Goal: Transaction & Acquisition: Purchase product/service

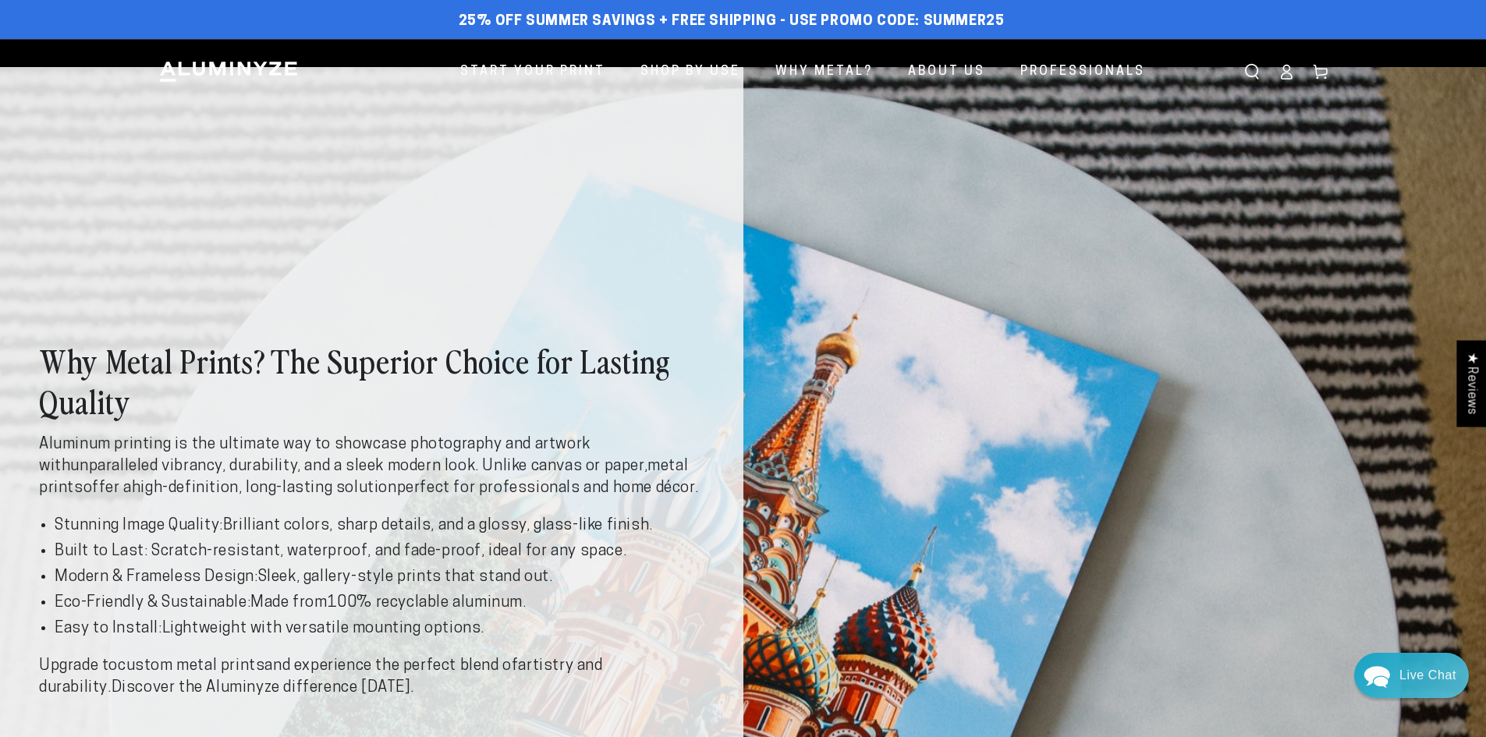
click at [251, 64] on img at bounding box center [228, 71] width 140 height 23
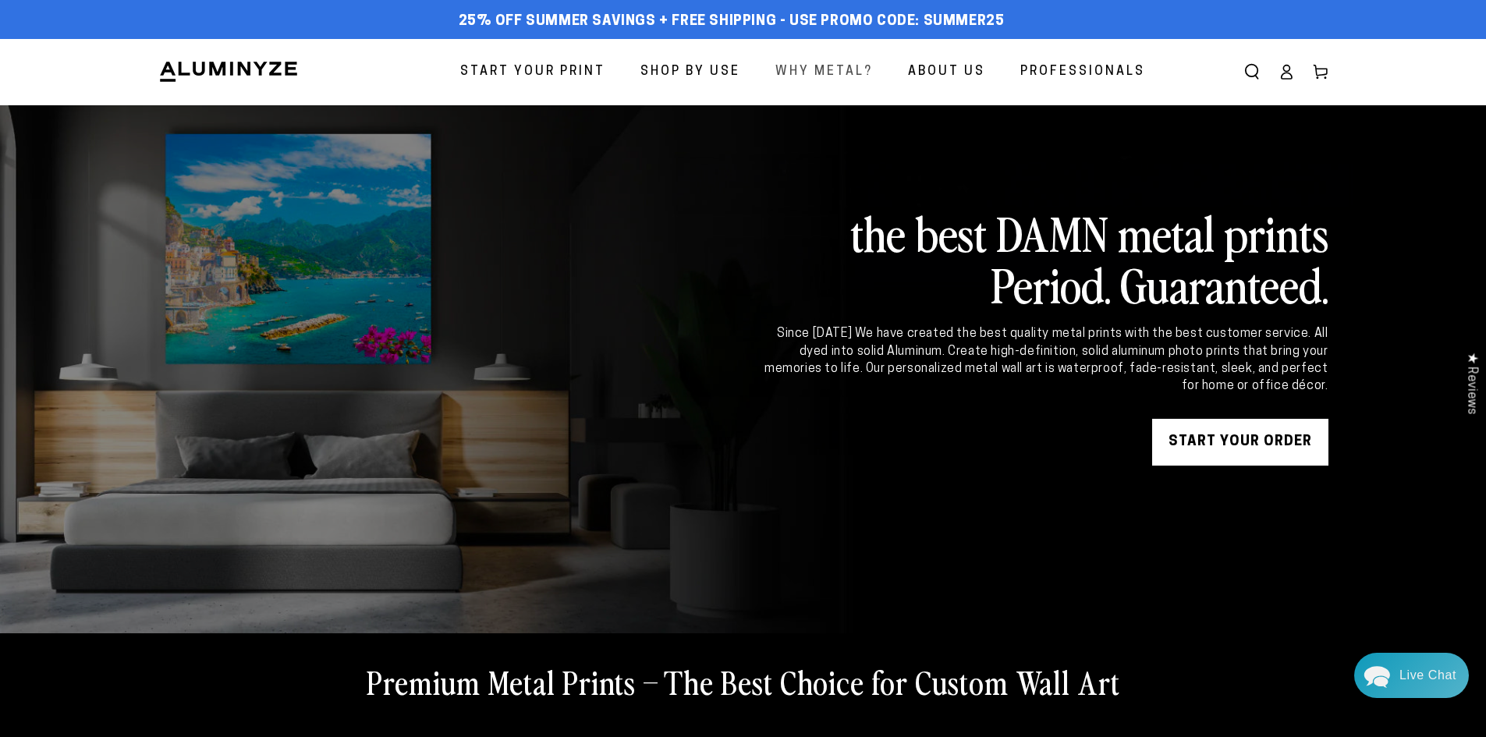
click at [821, 79] on span "Why Metal?" at bounding box center [824, 72] width 98 height 23
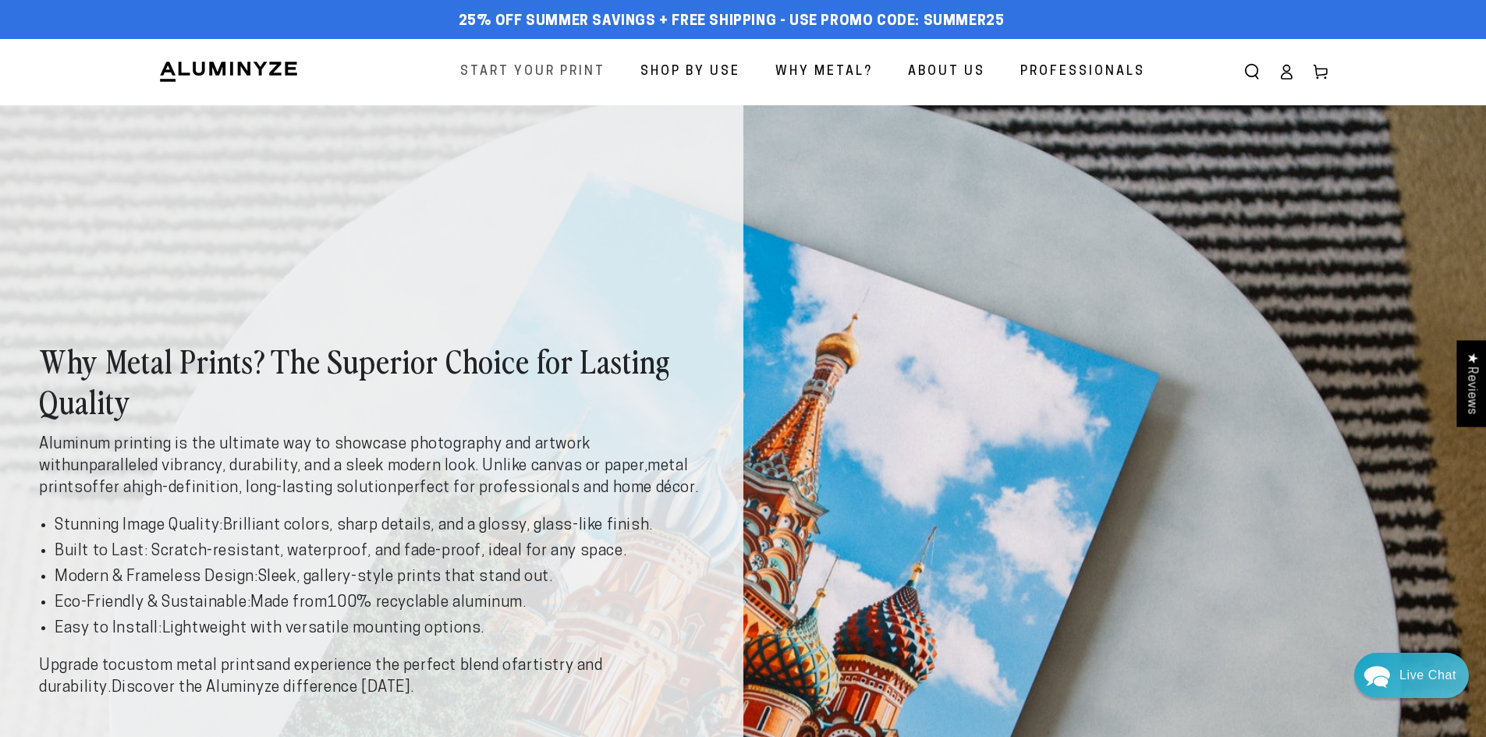
click at [502, 72] on span "Start Your Print" at bounding box center [532, 72] width 145 height 23
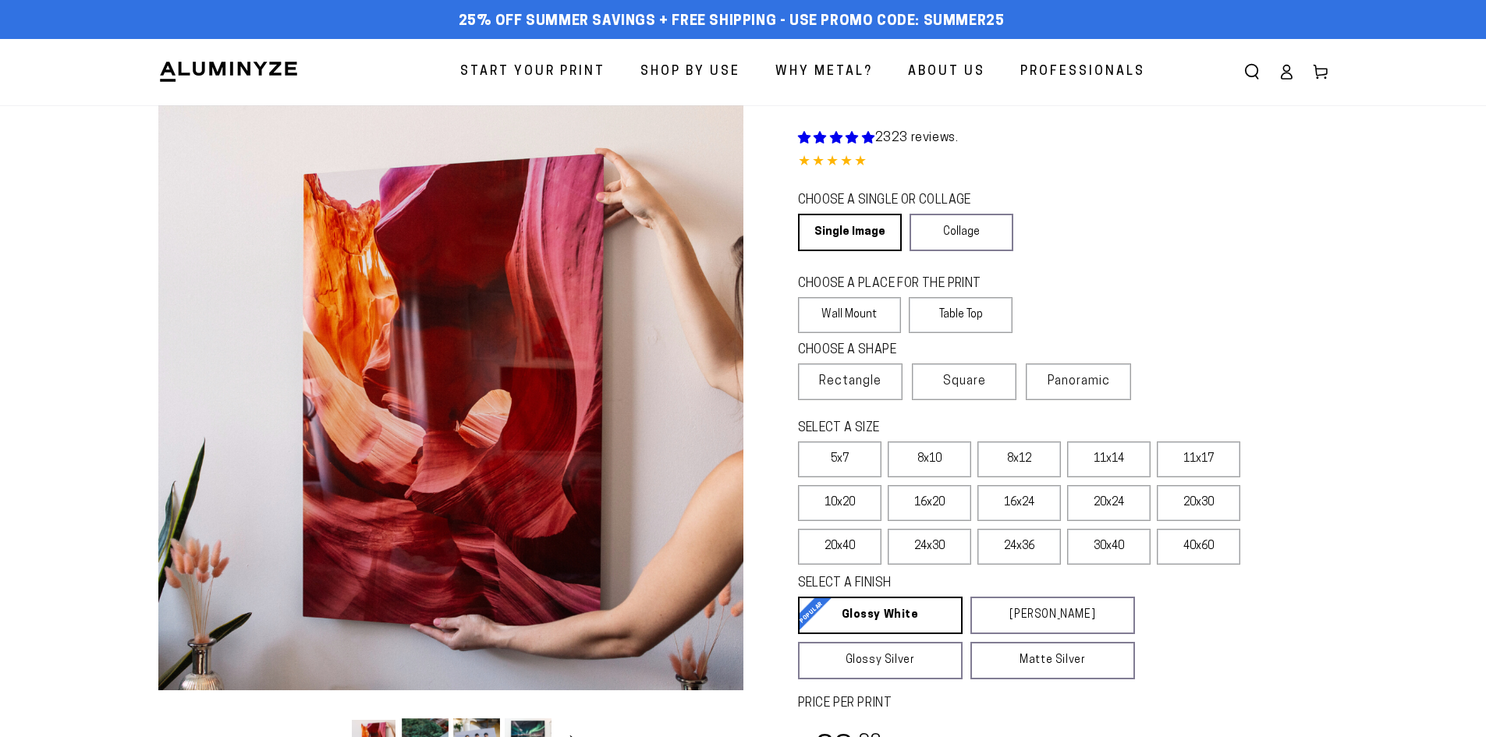
select select "**********"
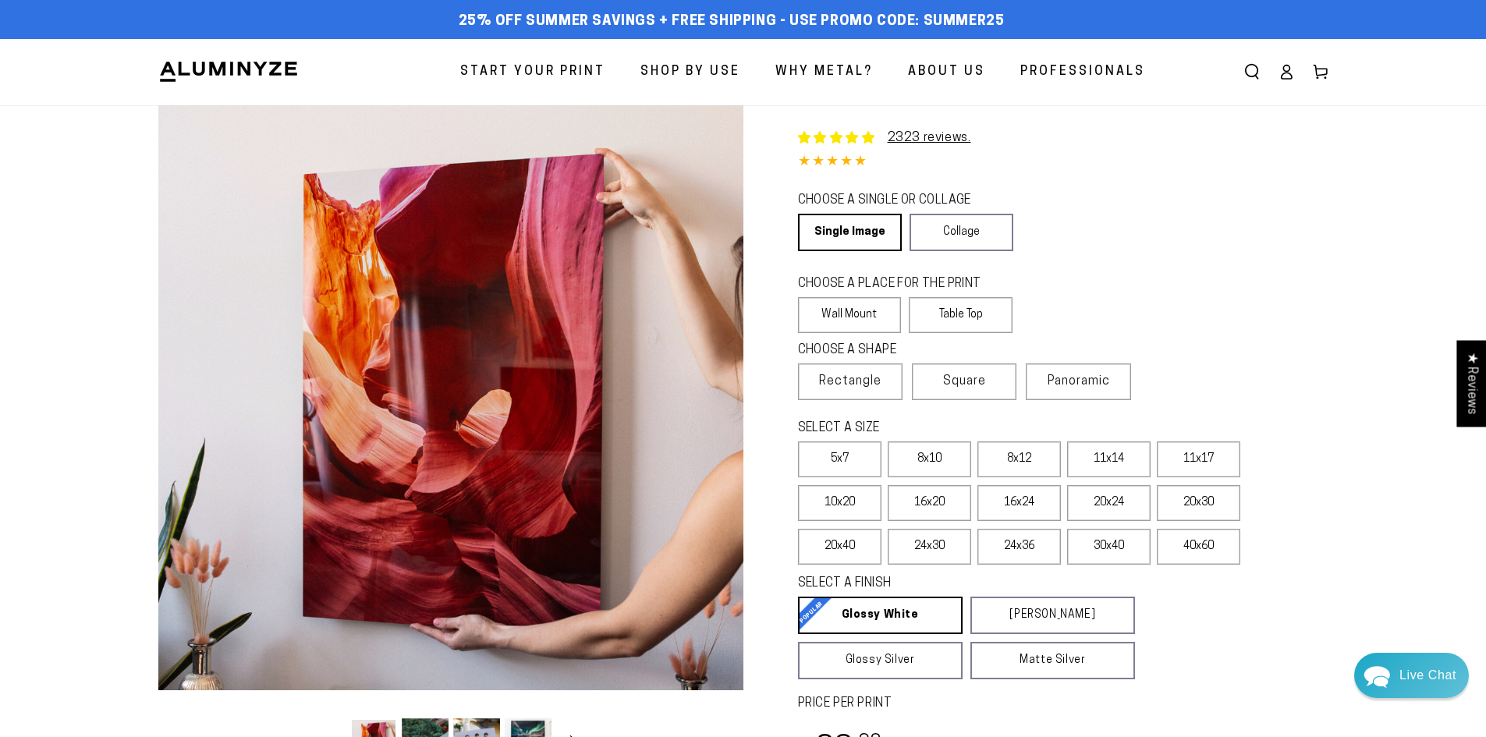
click at [227, 77] on img at bounding box center [228, 71] width 140 height 23
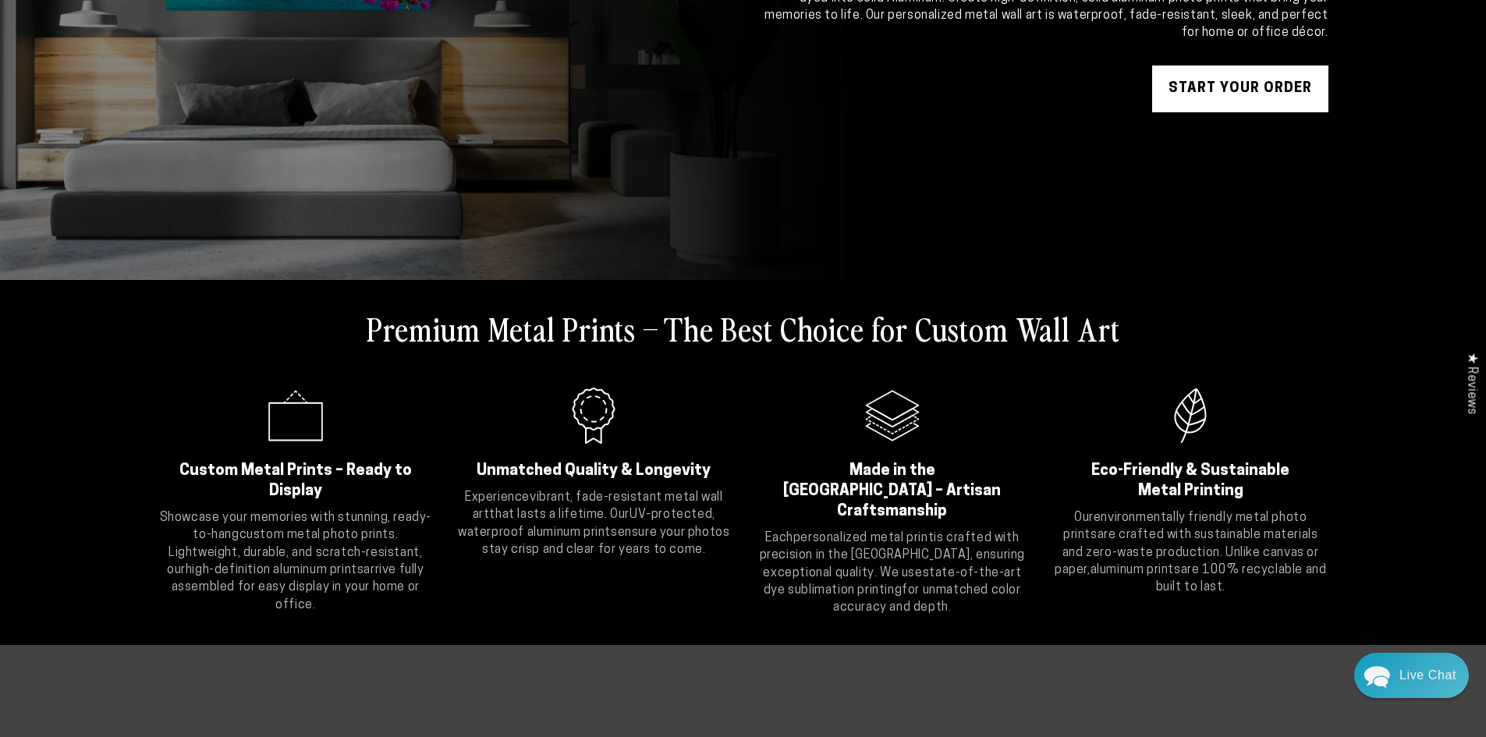
scroll to position [468, 0]
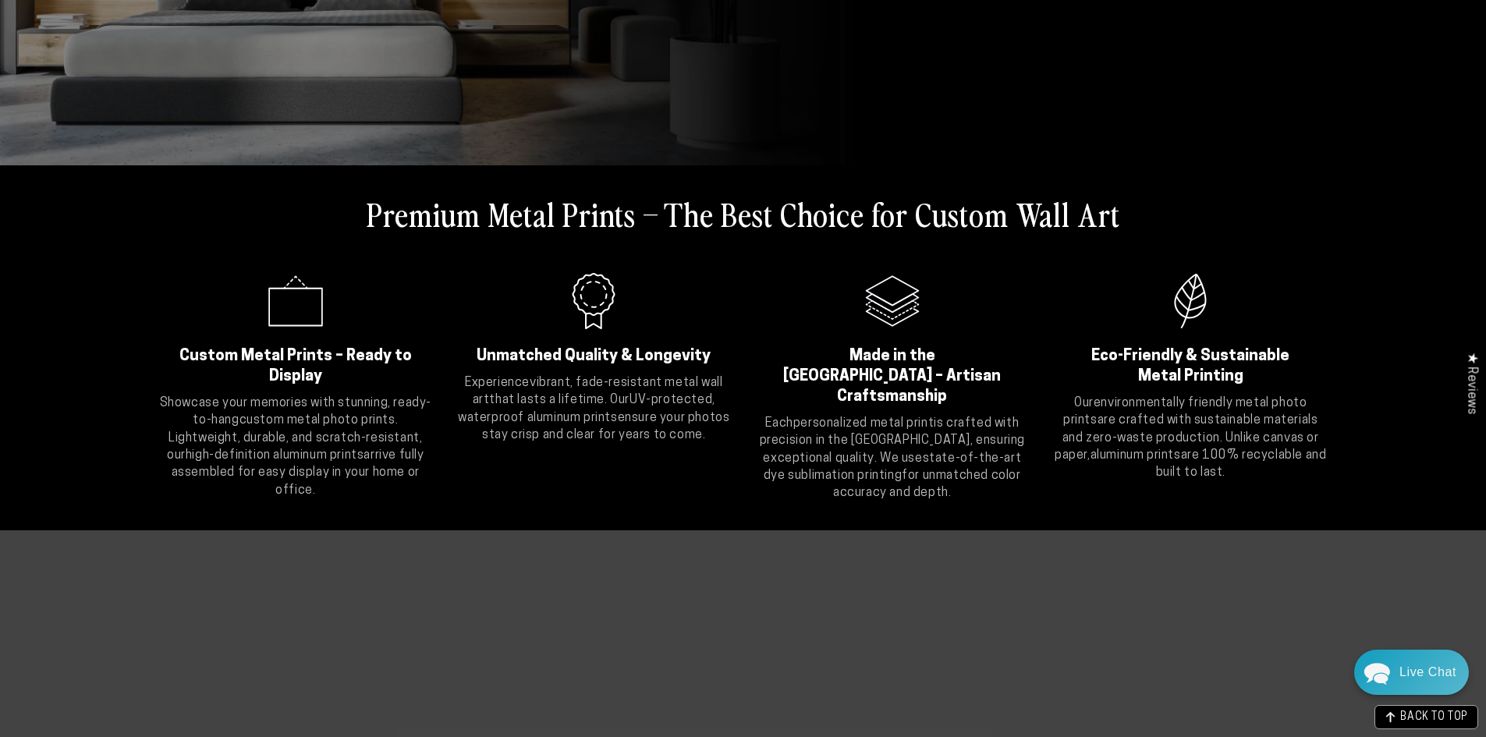
click at [1431, 680] on div "Live Chat" at bounding box center [1427, 672] width 57 height 45
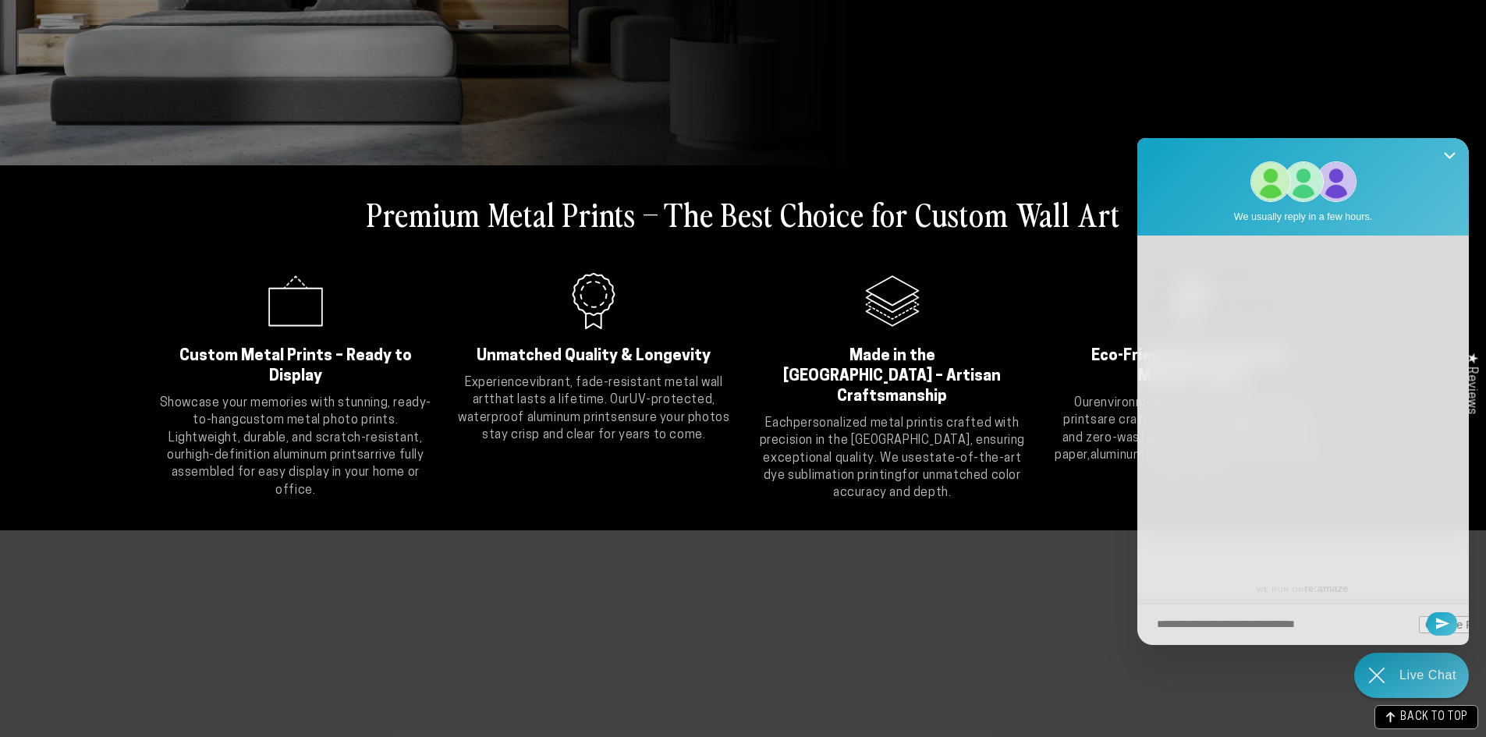
scroll to position [0, 0]
click at [1445, 154] on icon "Close Shoutbox" at bounding box center [1450, 156] width 12 height 12
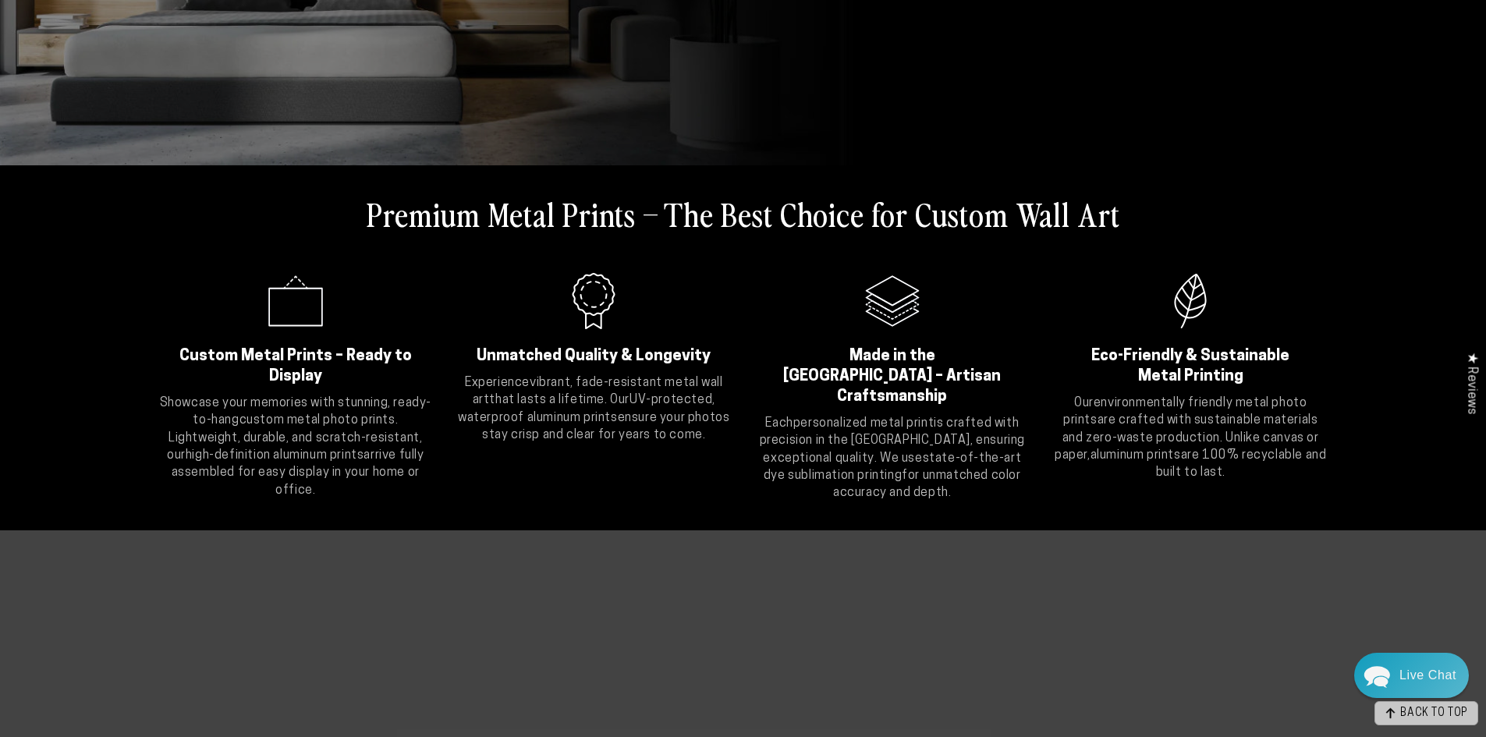
click at [1461, 716] on span "BACK TO TOP" at bounding box center [1434, 713] width 68 height 11
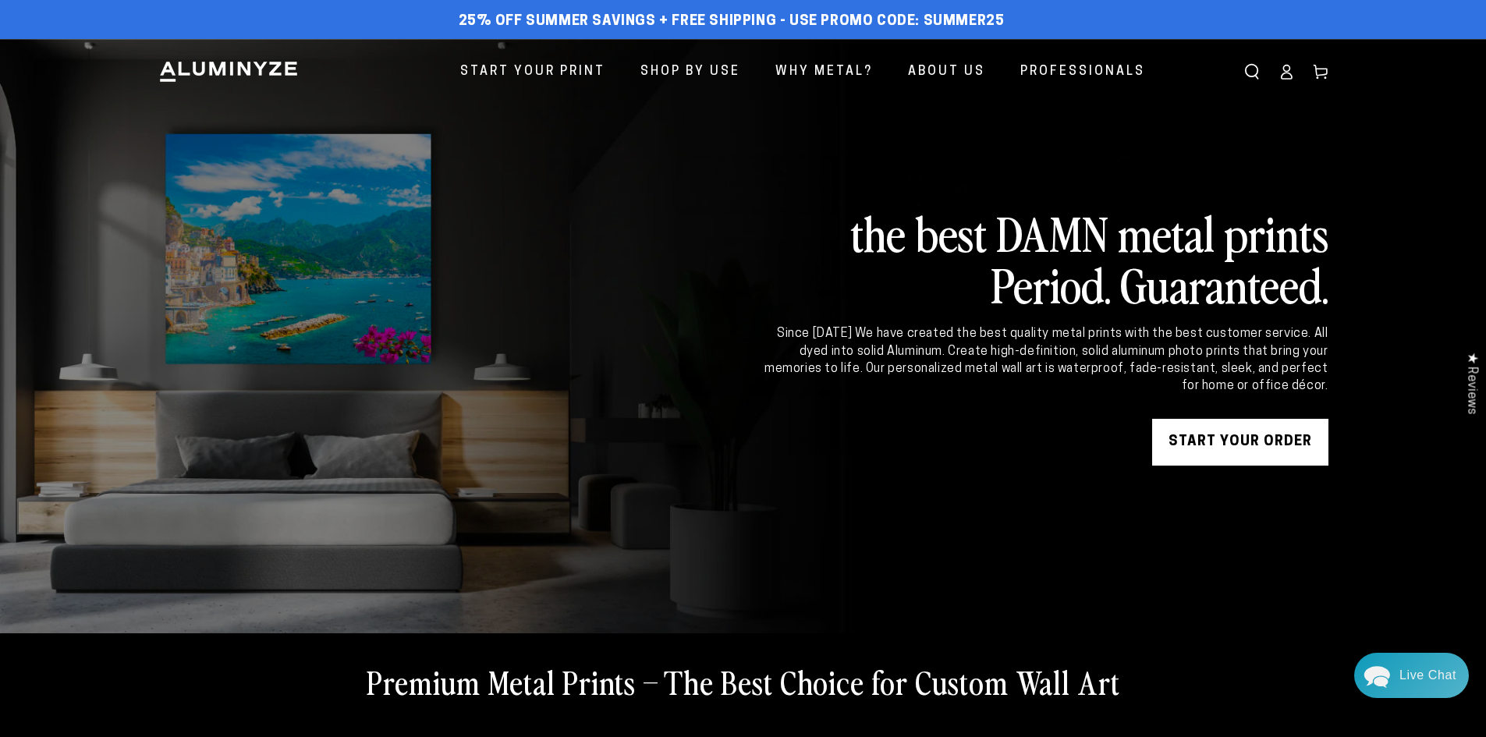
click at [1293, 80] on icon at bounding box center [1286, 72] width 16 height 16
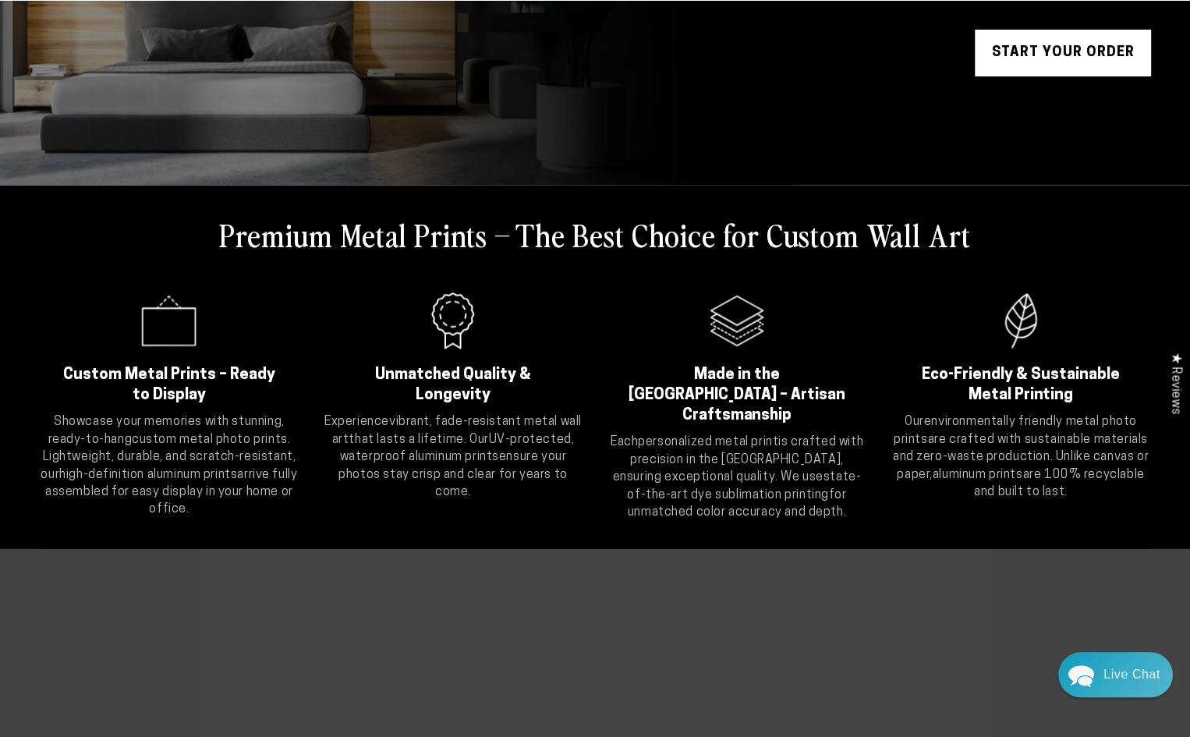
scroll to position [331, 0]
